Goal: Information Seeking & Learning: Learn about a topic

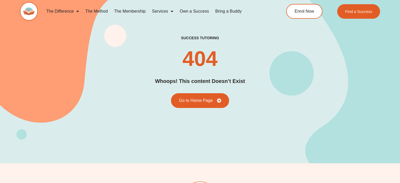
click at [100, 10] on link "The Method" at bounding box center [96, 11] width 29 height 12
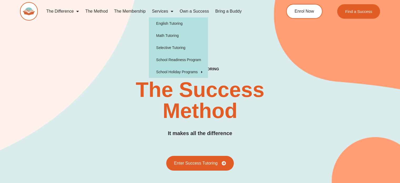
click at [166, 12] on link "Services" at bounding box center [163, 11] width 28 height 12
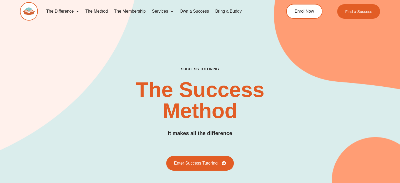
click at [166, 12] on link "Services" at bounding box center [163, 11] width 28 height 12
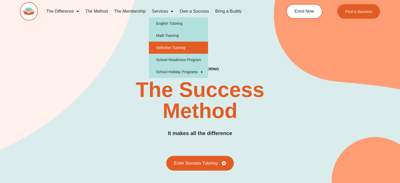
click at [184, 48] on link "Selective Tutoring" at bounding box center [178, 48] width 59 height 12
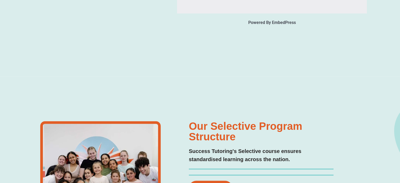
scroll to position [999, 0]
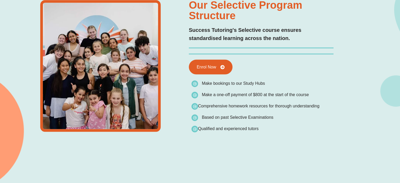
type input "*"
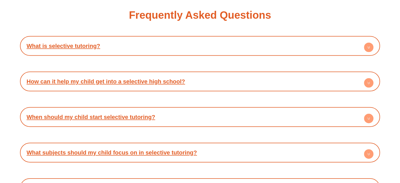
scroll to position [0, 0]
type input "*"
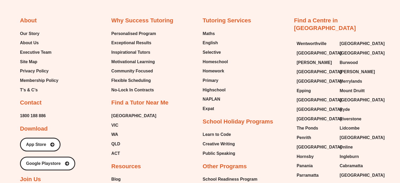
scroll to position [2016, 0]
